Goal: Information Seeking & Learning: Learn about a topic

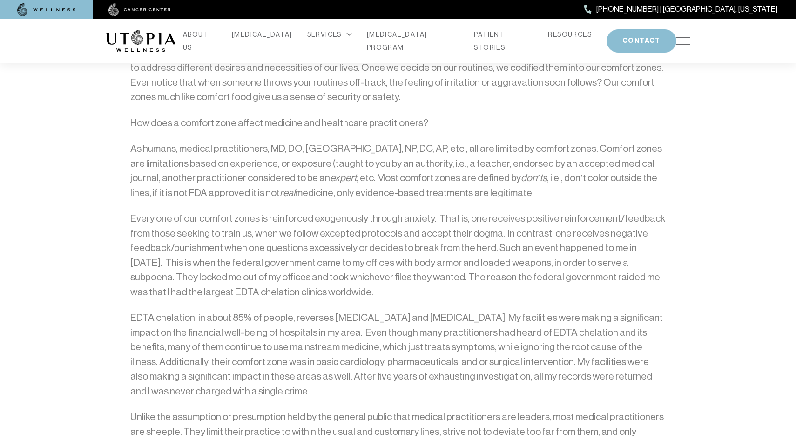
scroll to position [1614, 0]
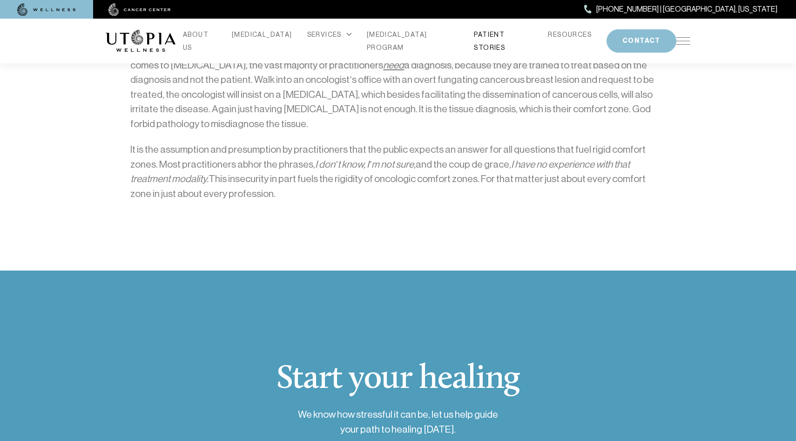
click at [487, 40] on link "PATIENT STORIES" at bounding box center [503, 41] width 59 height 26
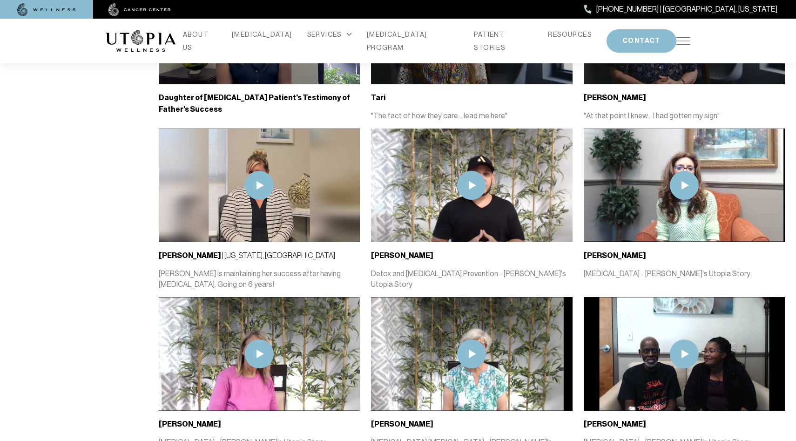
scroll to position [697, 0]
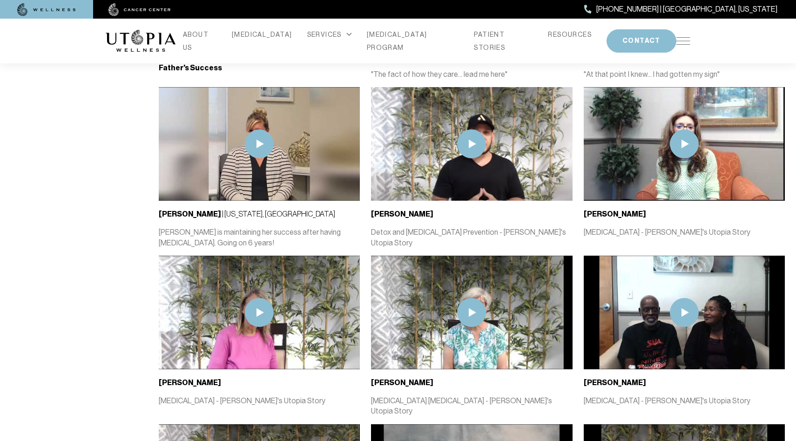
click at [475, 140] on img at bounding box center [471, 143] width 29 height 29
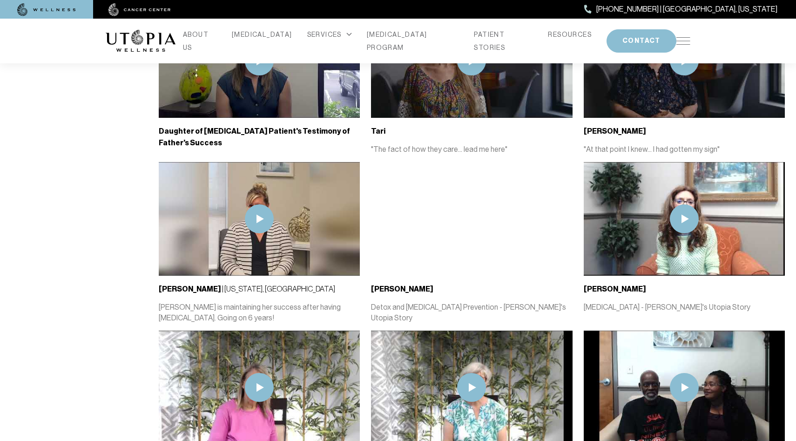
scroll to position [486, 0]
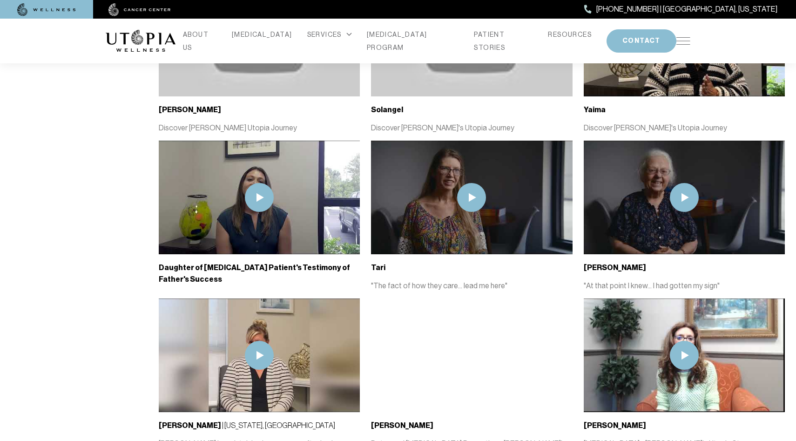
click at [467, 186] on img at bounding box center [471, 197] width 29 height 29
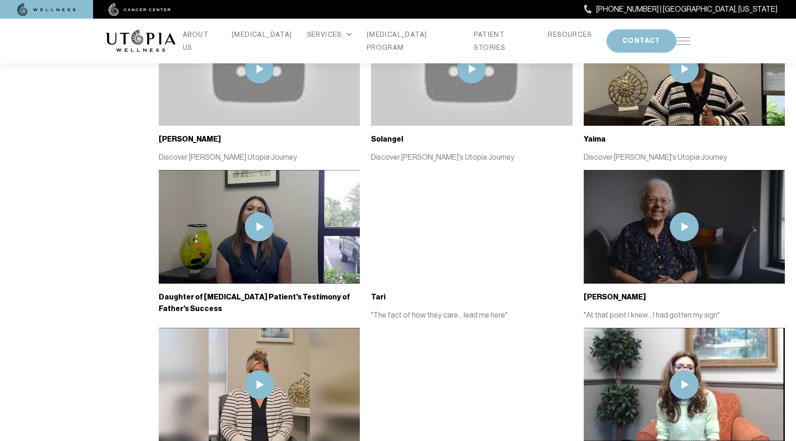
scroll to position [453, 0]
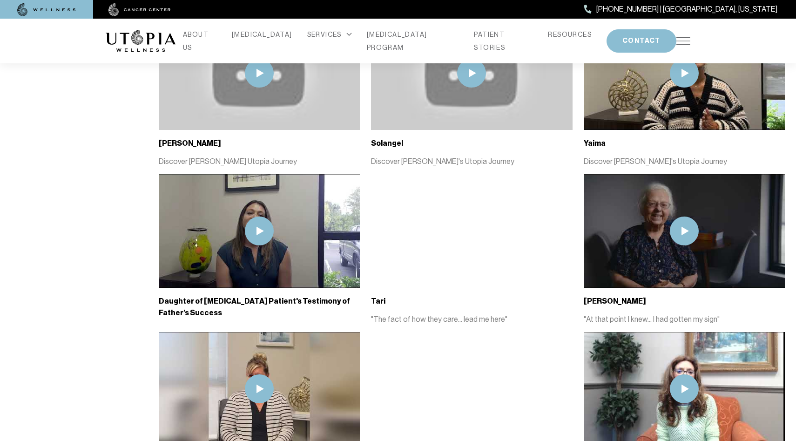
click at [684, 37] on img at bounding box center [683, 40] width 14 height 7
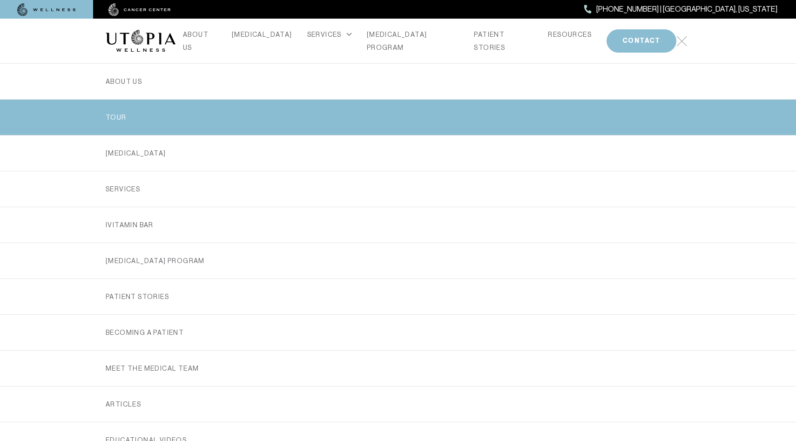
click at [115, 114] on link "TOUR" at bounding box center [398, 117] width 584 height 35
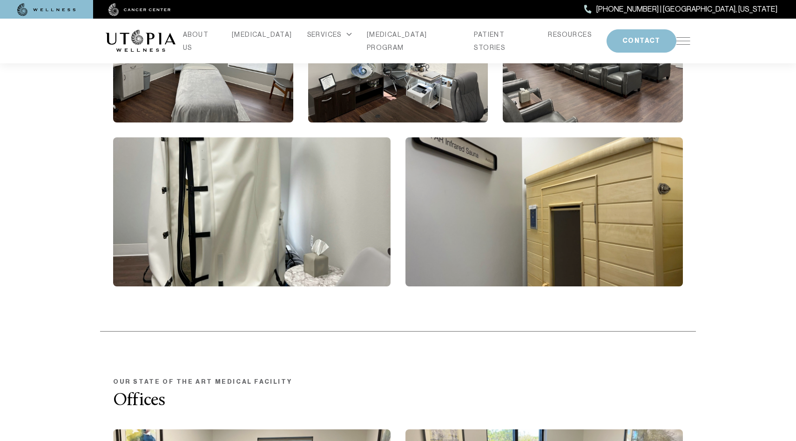
scroll to position [1328, 0]
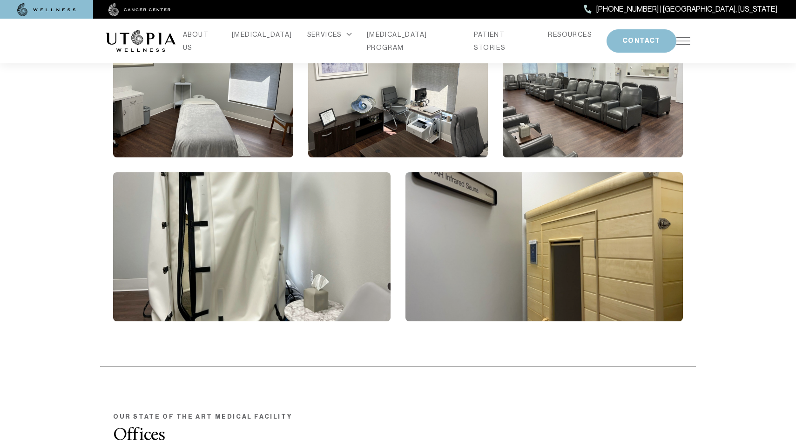
click at [685, 35] on div "ABOUT US [MEDICAL_DATA] SERVICES Services Overview [MEDICAL_DATA]: What It Is, …" at bounding box center [398, 41] width 584 height 45
click at [679, 40] on img at bounding box center [683, 40] width 14 height 7
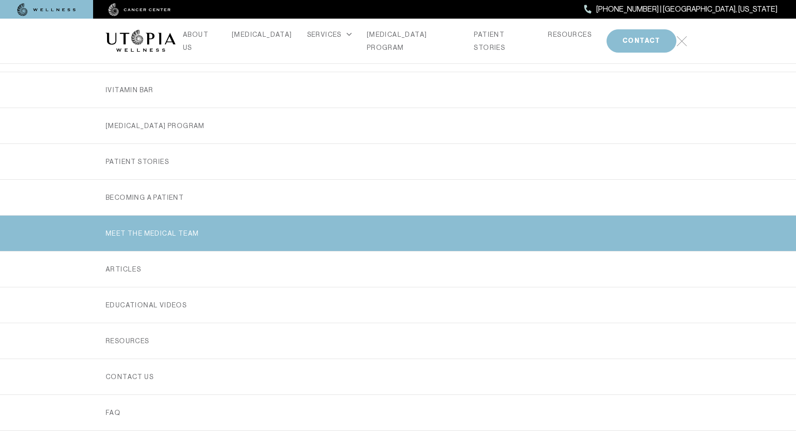
scroll to position [141, 0]
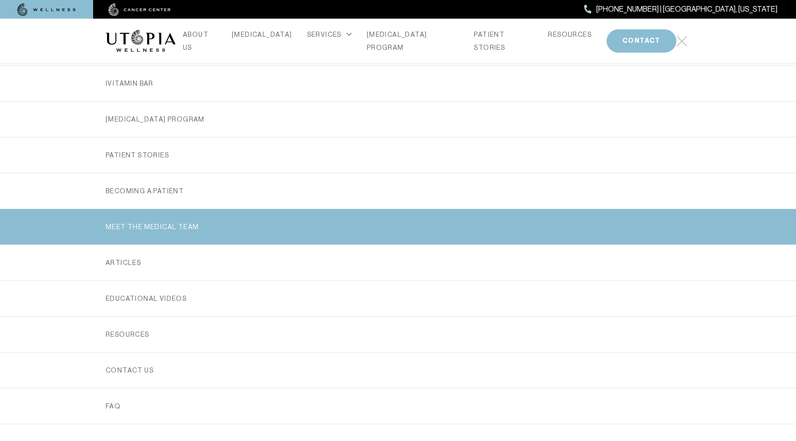
click at [156, 225] on link "MEET THE MEDICAL TEAM" at bounding box center [398, 226] width 584 height 35
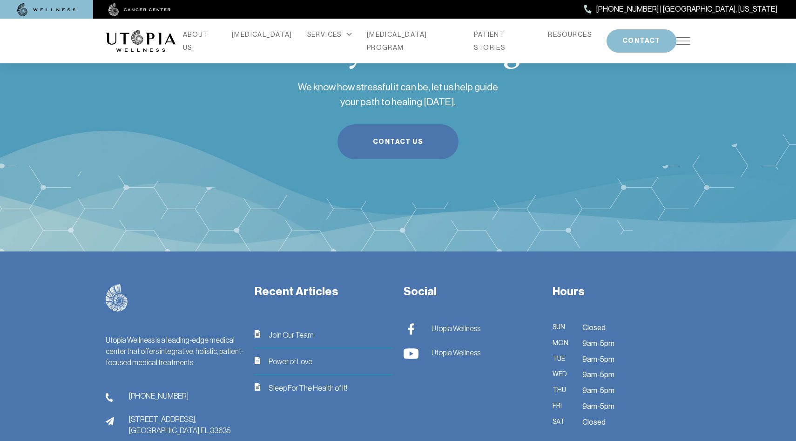
scroll to position [3079, 0]
